Goal: Navigation & Orientation: Find specific page/section

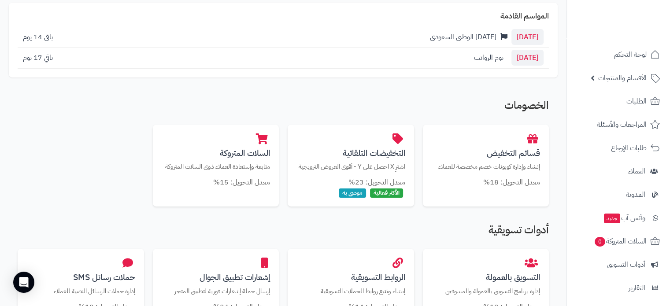
scroll to position [101, 0]
click at [340, 101] on h2 "الخصومات" at bounding box center [283, 107] width 531 height 16
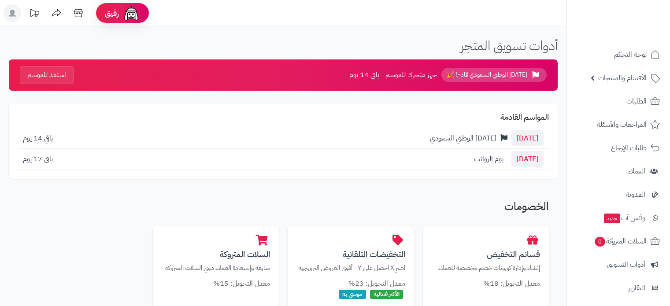
scroll to position [101, 0]
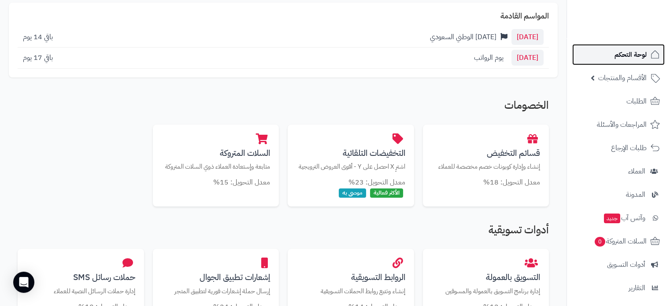
click at [639, 53] on span "لوحة التحكم" at bounding box center [630, 54] width 32 height 12
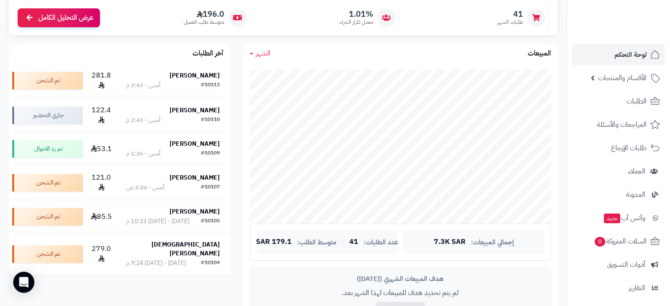
scroll to position [100, 0]
